Goal: Task Accomplishment & Management: Check status

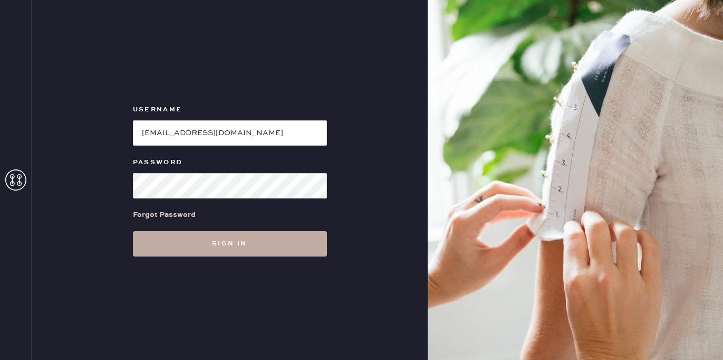
click at [230, 243] on button "Sign in" at bounding box center [230, 243] width 194 height 25
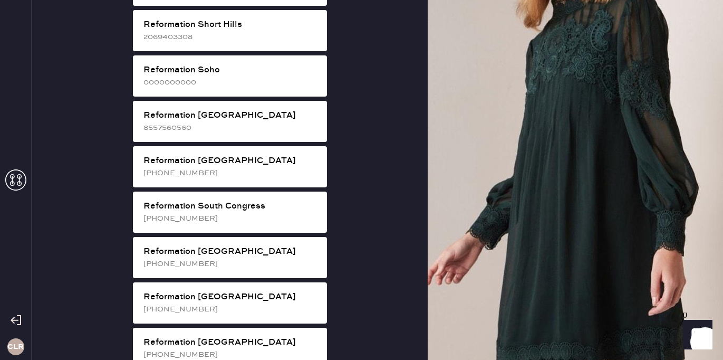
scroll to position [1965, 0]
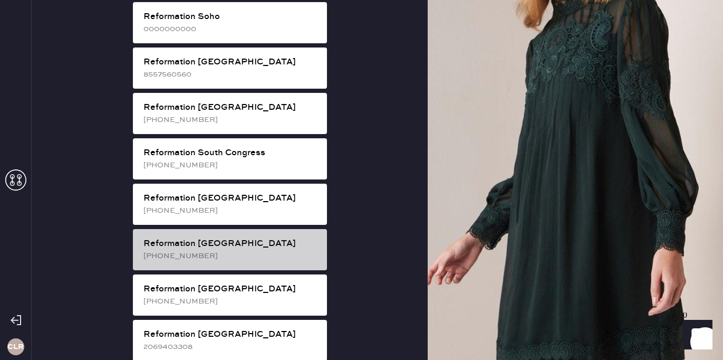
click at [280, 237] on div "Reformation [GEOGRAPHIC_DATA]" at bounding box center [231, 243] width 175 height 13
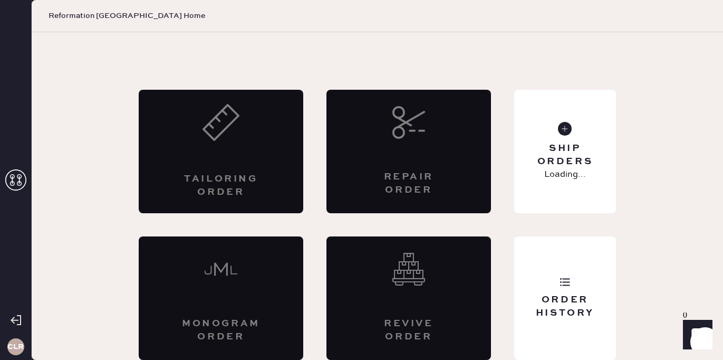
scroll to position [23, 0]
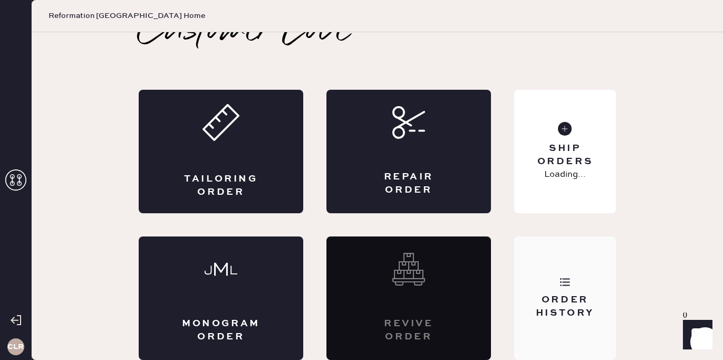
click at [539, 318] on div "Order History" at bounding box center [565, 306] width 85 height 26
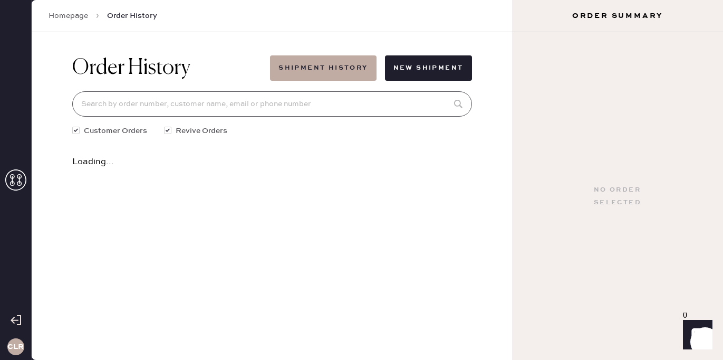
click at [237, 97] on input at bounding box center [272, 103] width 400 height 25
paste input "#81517"
click at [88, 103] on input "#81517" at bounding box center [272, 103] width 400 height 25
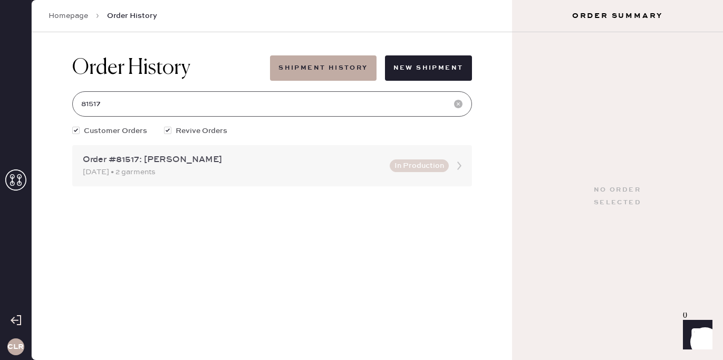
type input "81517"
click at [189, 169] on div "[DATE] • 2 garments" at bounding box center [233, 172] width 301 height 12
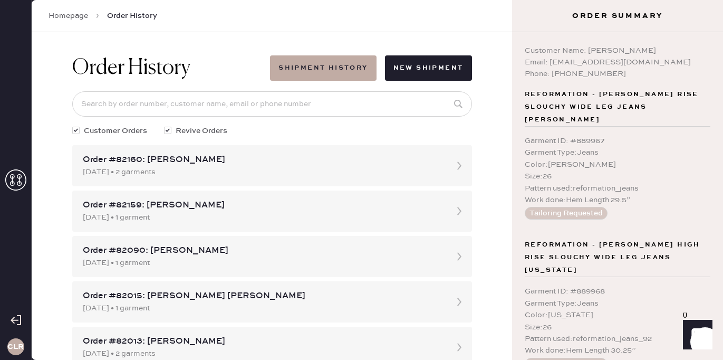
scroll to position [91, 0]
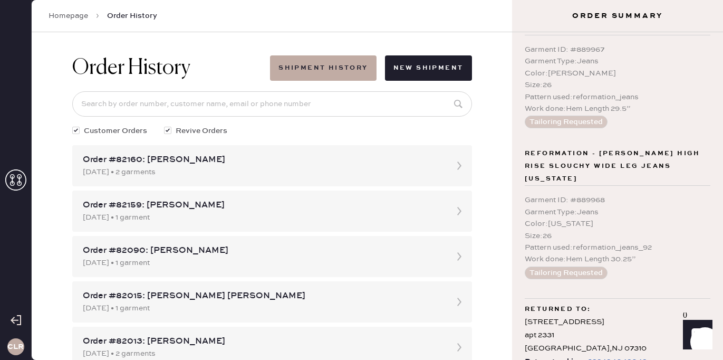
click at [626, 355] on div "392494049049" at bounding box center [618, 361] width 60 height 13
